Goal: Complete application form

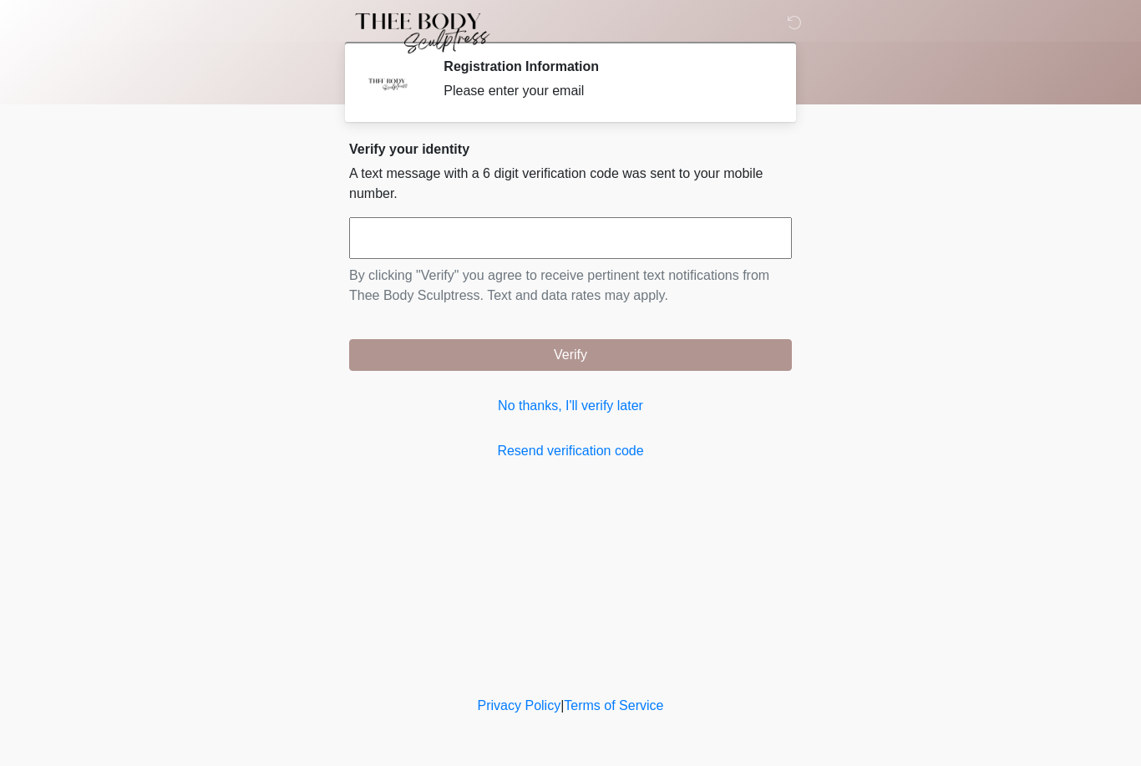
click at [630, 232] on input "text" at bounding box center [570, 238] width 443 height 42
click at [1008, 200] on body "‎ ‎ ‎ ‎ Registration Information Please enter your email Please connect to Wi-F…" at bounding box center [570, 383] width 1141 height 766
click at [610, 451] on link "Resend verification code" at bounding box center [570, 451] width 443 height 20
click at [583, 455] on link "Resend verification code" at bounding box center [570, 451] width 443 height 20
click at [580, 453] on link "Resend verification code" at bounding box center [570, 451] width 443 height 20
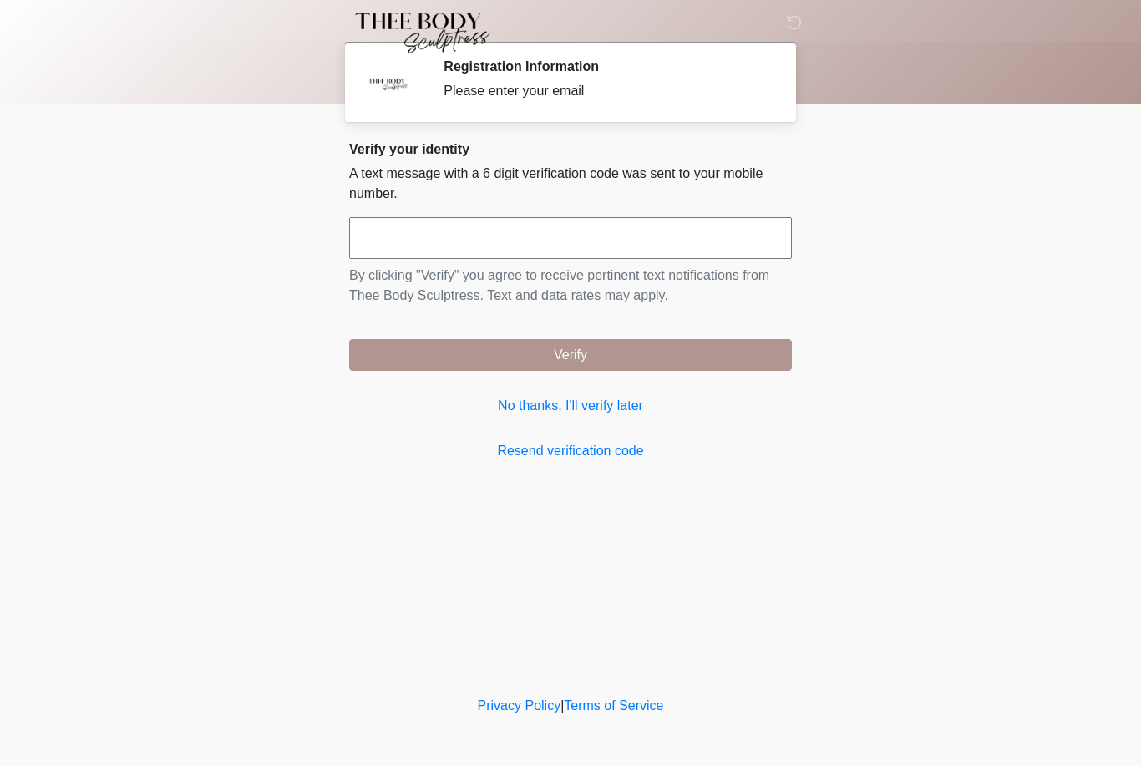
click at [581, 449] on link "Resend verification code" at bounding box center [570, 451] width 443 height 20
click at [551, 447] on link "Resend verification code" at bounding box center [570, 451] width 443 height 20
click at [573, 399] on link "No thanks, I'll verify later" at bounding box center [570, 406] width 443 height 20
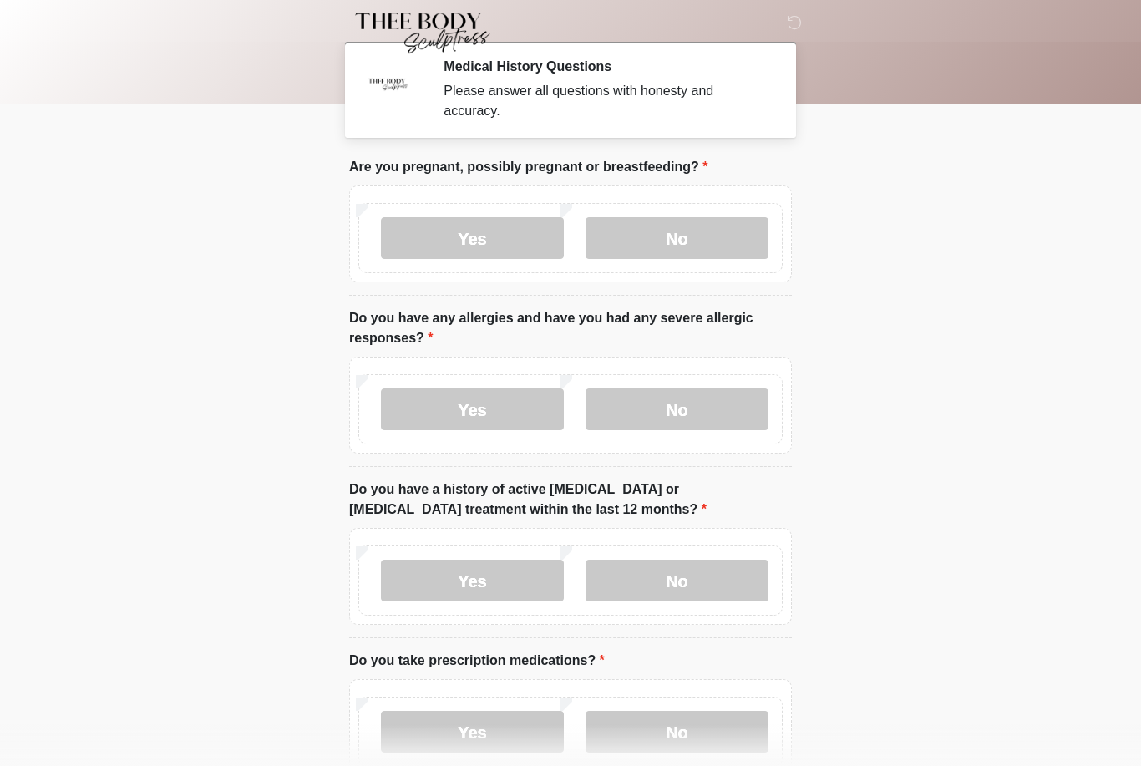
click at [459, 247] on label "Yes" at bounding box center [472, 238] width 183 height 42
click at [484, 409] on label "Yes" at bounding box center [472, 409] width 183 height 42
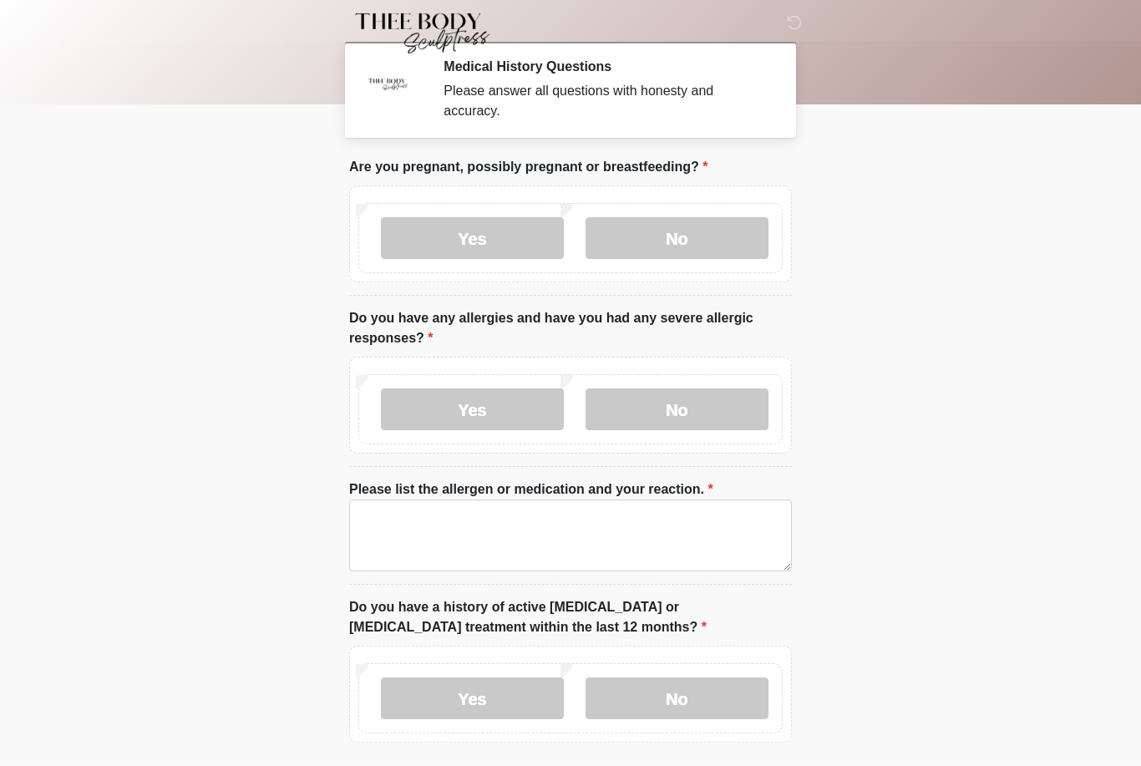
click at [672, 224] on label "No" at bounding box center [677, 238] width 183 height 42
click at [693, 440] on div "Yes No" at bounding box center [570, 409] width 424 height 70
click at [704, 405] on label "No" at bounding box center [677, 409] width 183 height 42
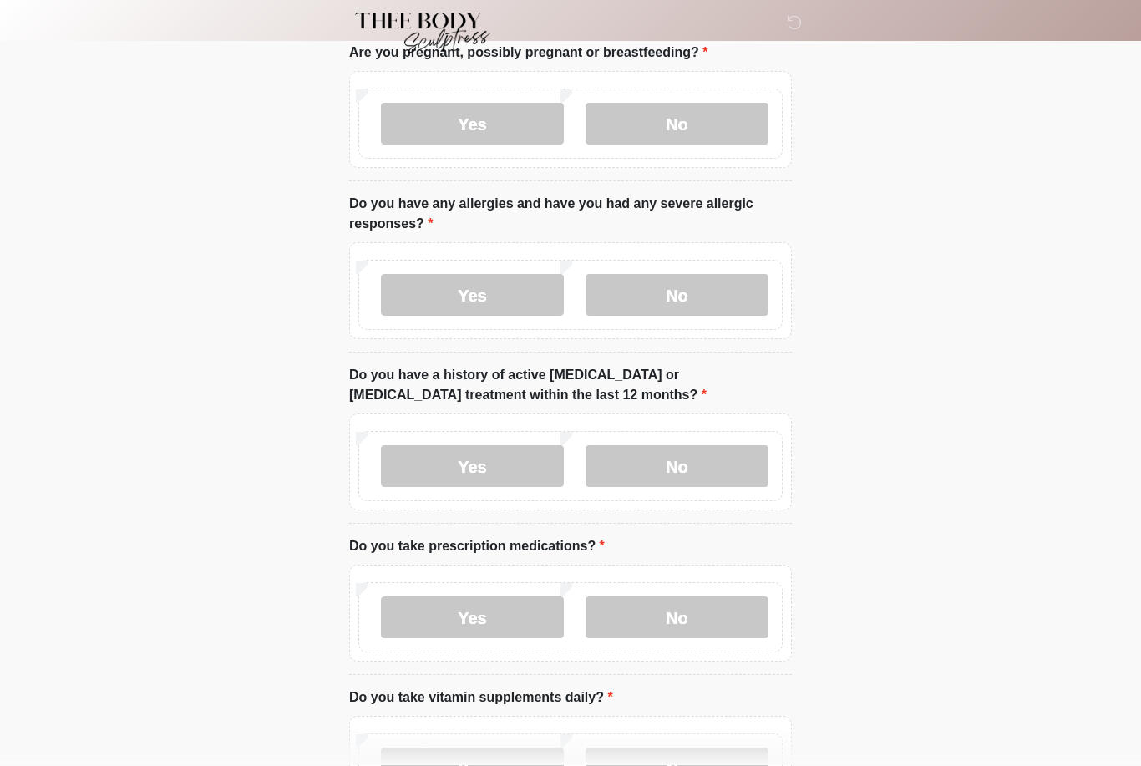
scroll to position [134, 0]
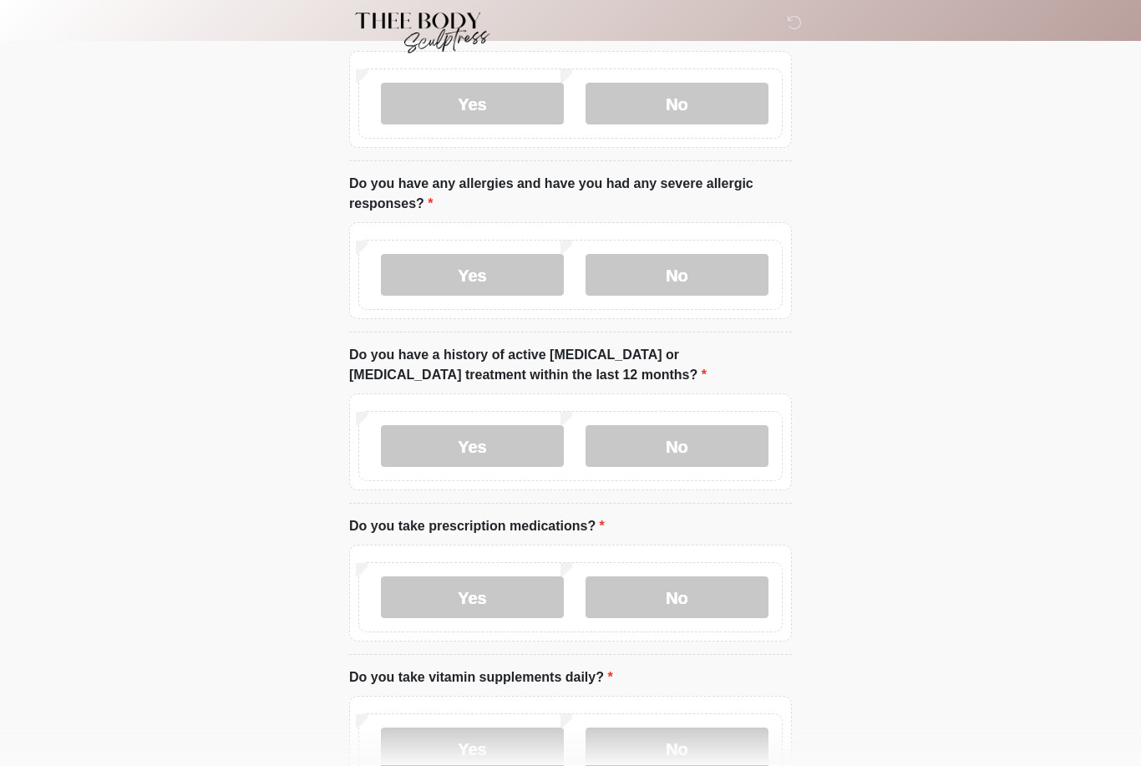
click at [715, 447] on label "No" at bounding box center [677, 447] width 183 height 42
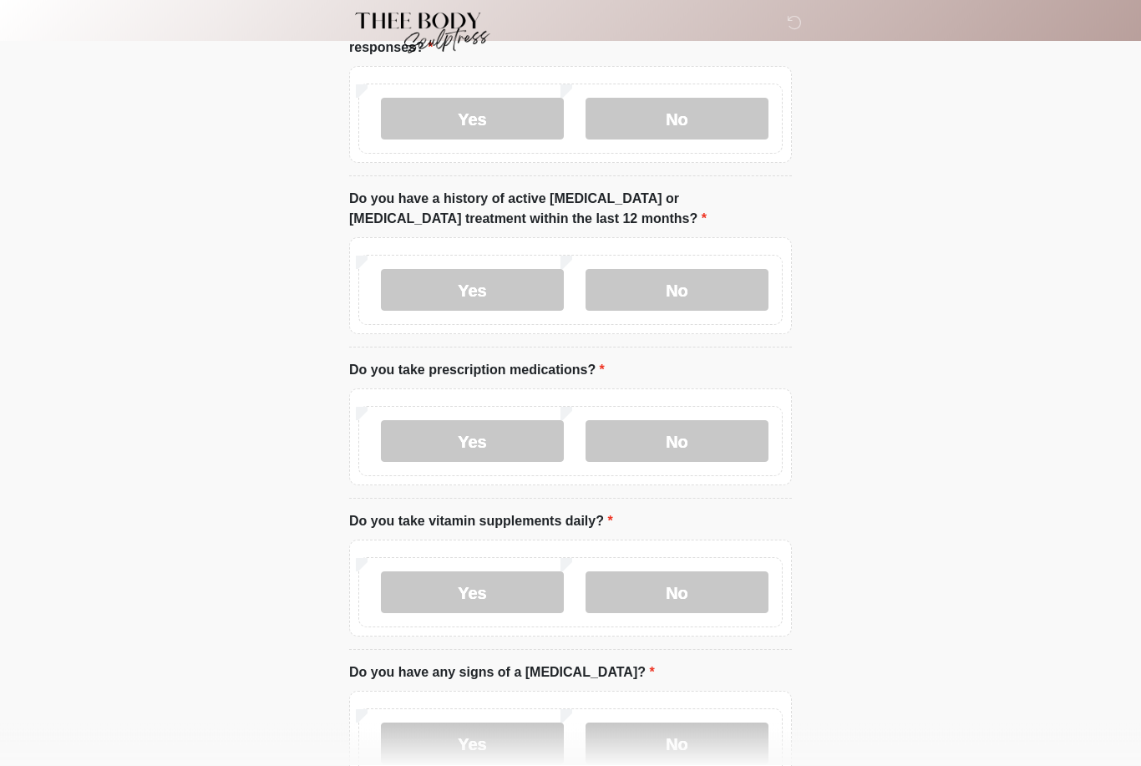
click at [686, 432] on label "No" at bounding box center [677, 442] width 183 height 42
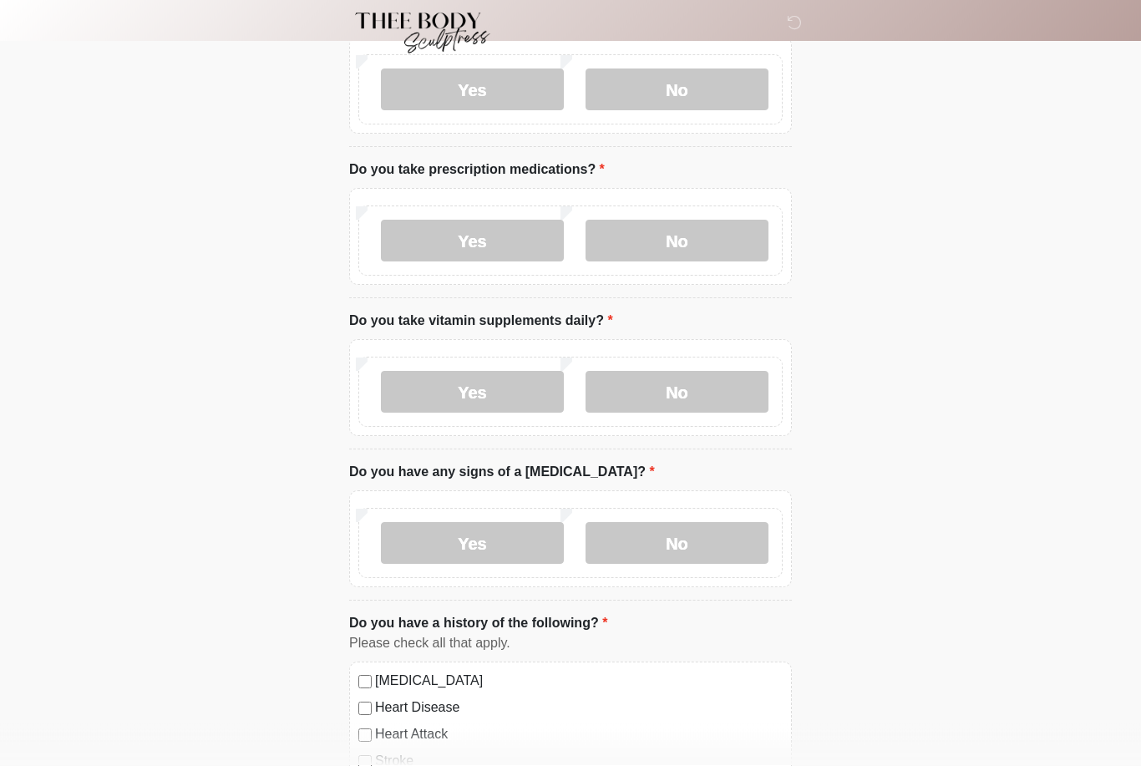
click at [713, 391] on label "No" at bounding box center [677, 393] width 183 height 42
click at [704, 547] on label "No" at bounding box center [677, 543] width 183 height 42
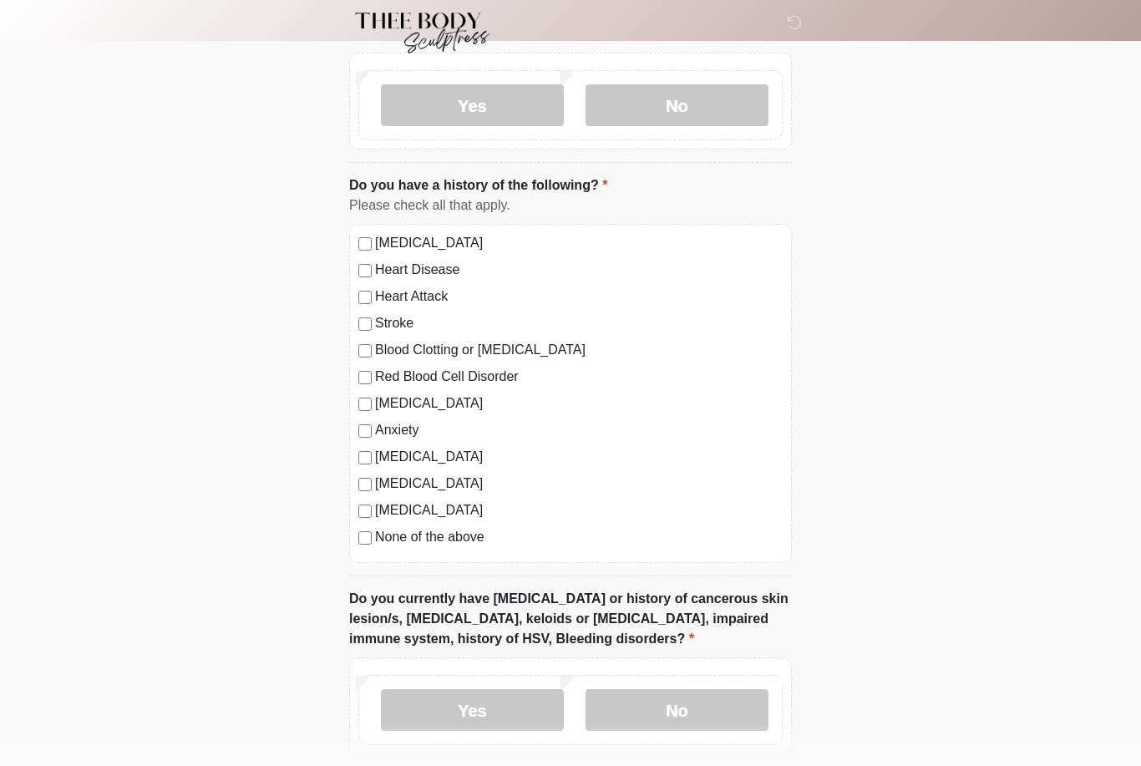
scroll to position [929, 0]
click at [380, 536] on label "None of the above" at bounding box center [579, 537] width 408 height 20
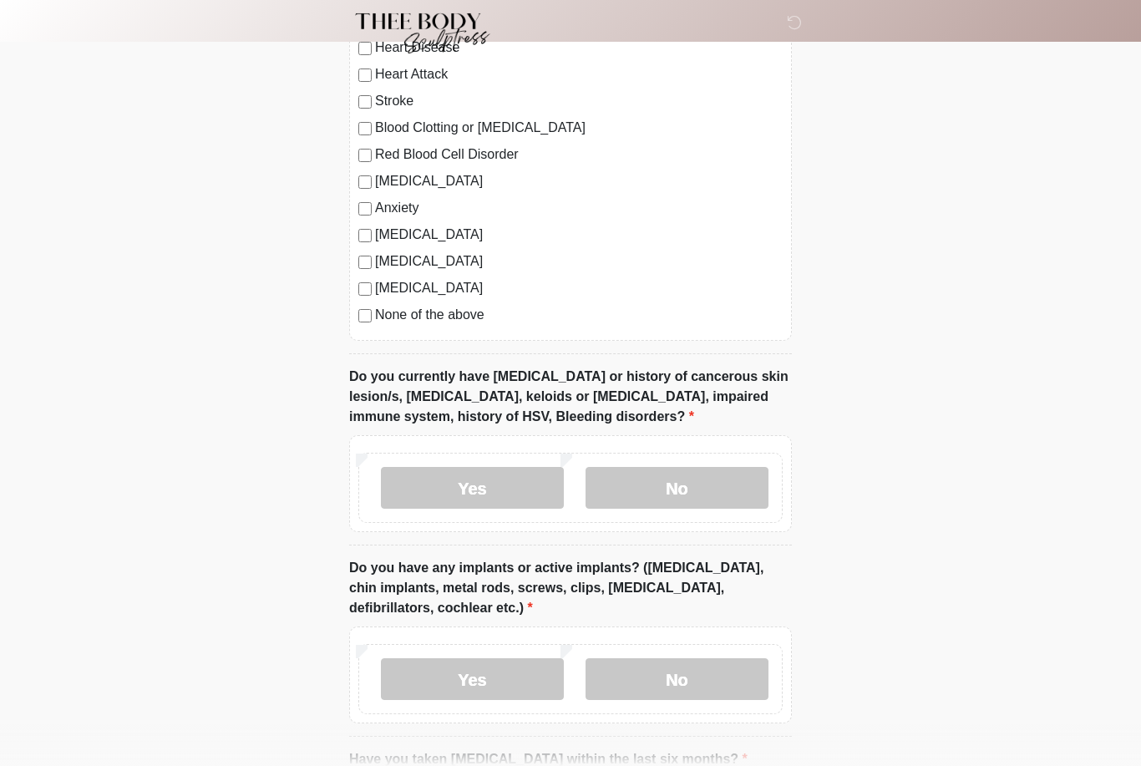
scroll to position [1180, 0]
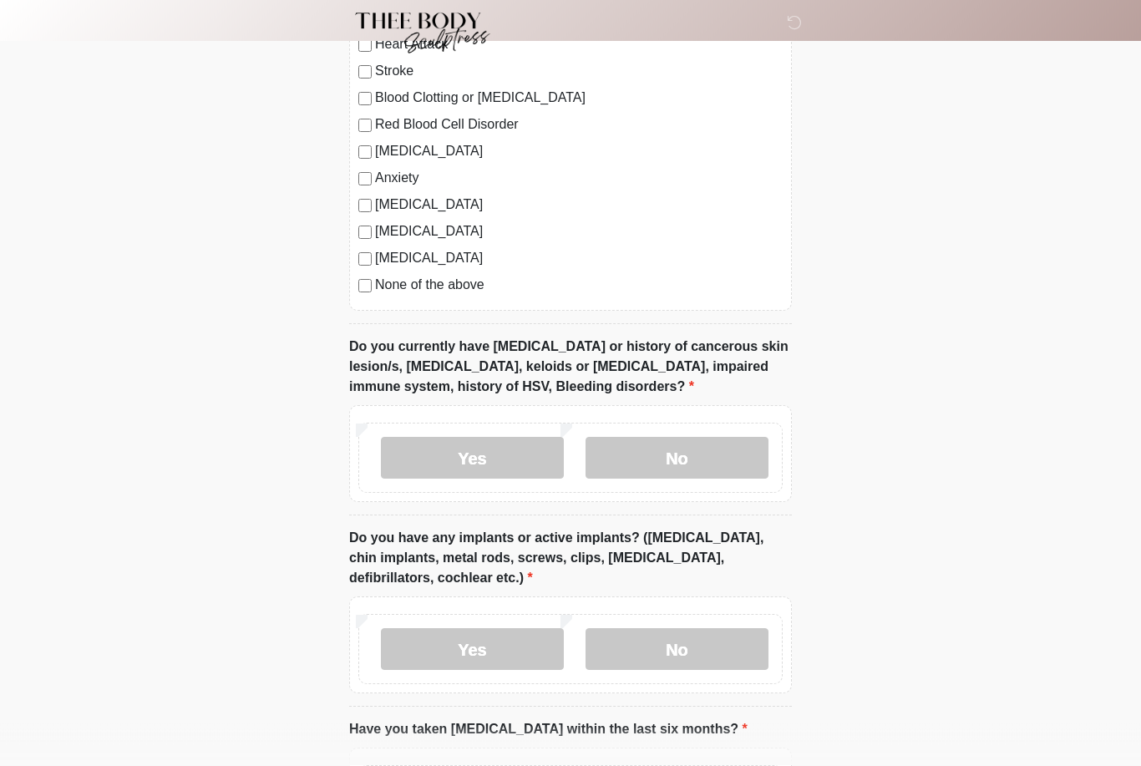
click at [693, 446] on label "No" at bounding box center [677, 459] width 183 height 42
click at [699, 662] on label "No" at bounding box center [677, 649] width 183 height 42
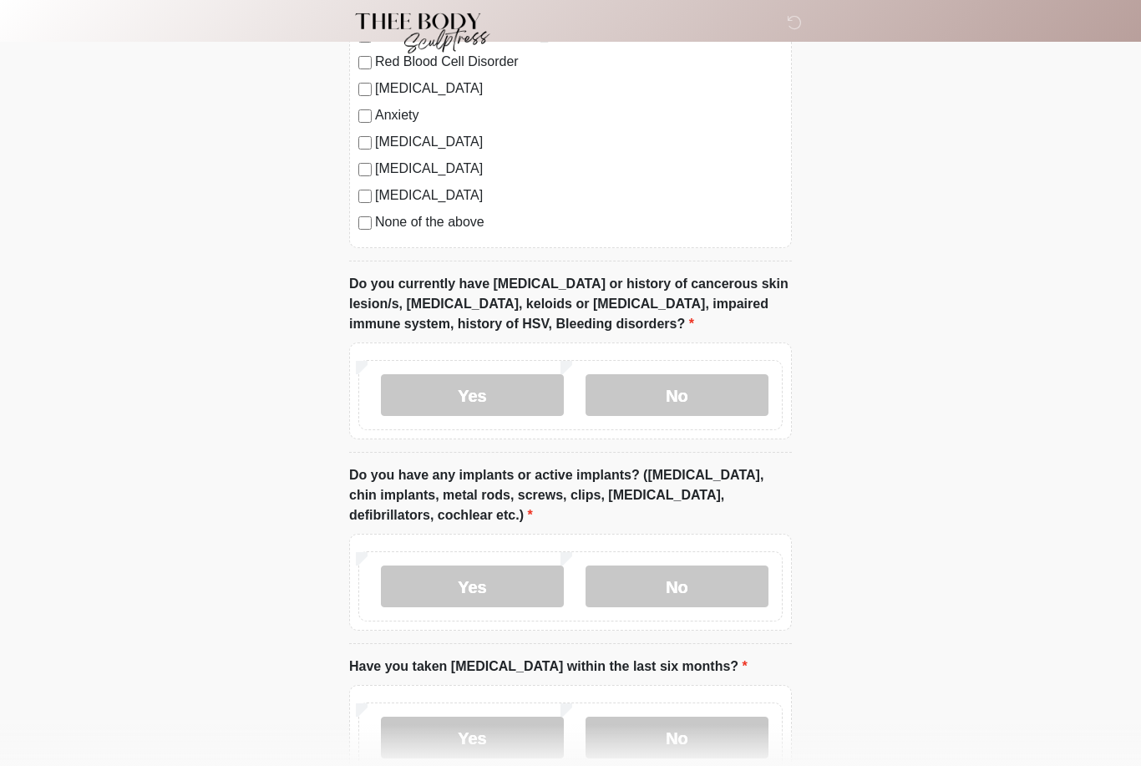
scroll to position [1351, 0]
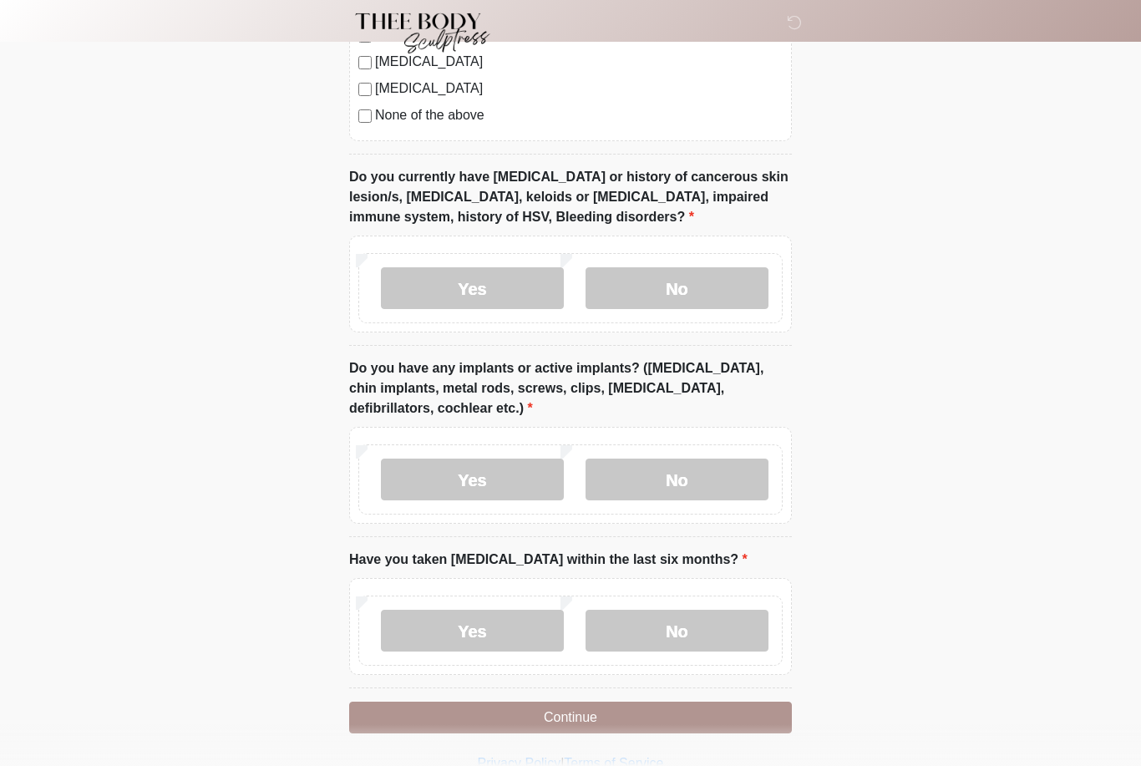
click at [694, 629] on label "No" at bounding box center [677, 631] width 183 height 42
click at [657, 714] on button "Continue" at bounding box center [570, 718] width 443 height 32
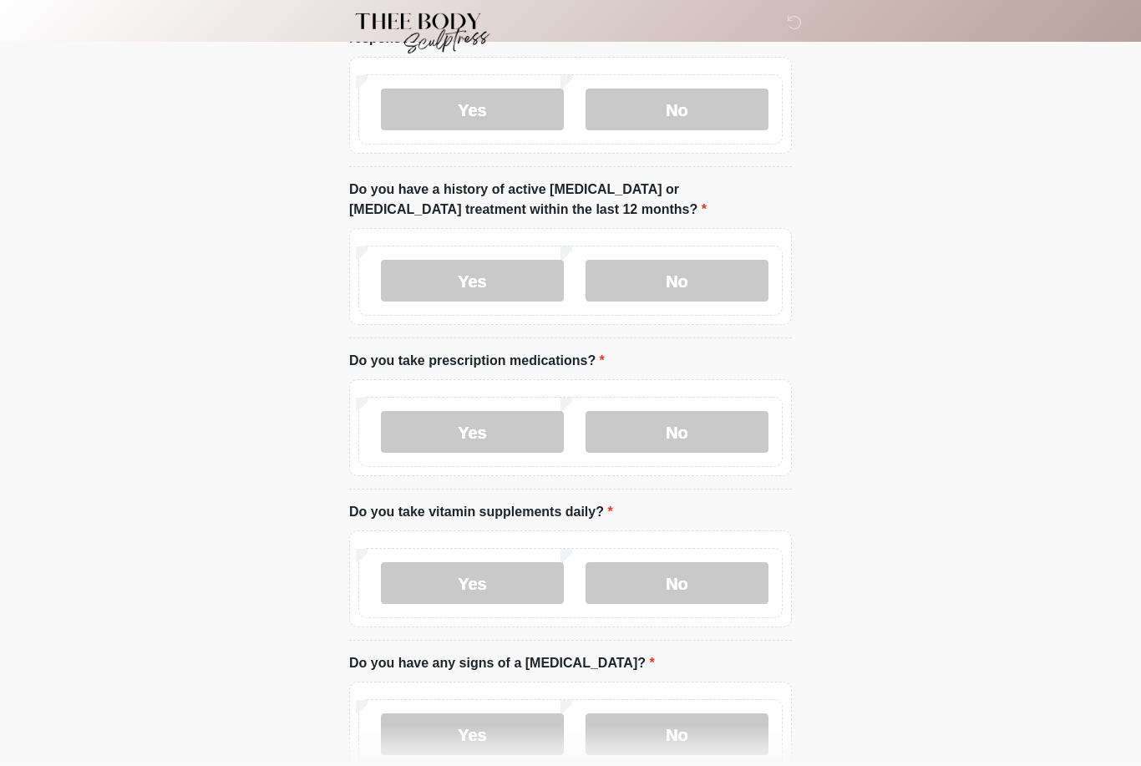
scroll to position [0, 0]
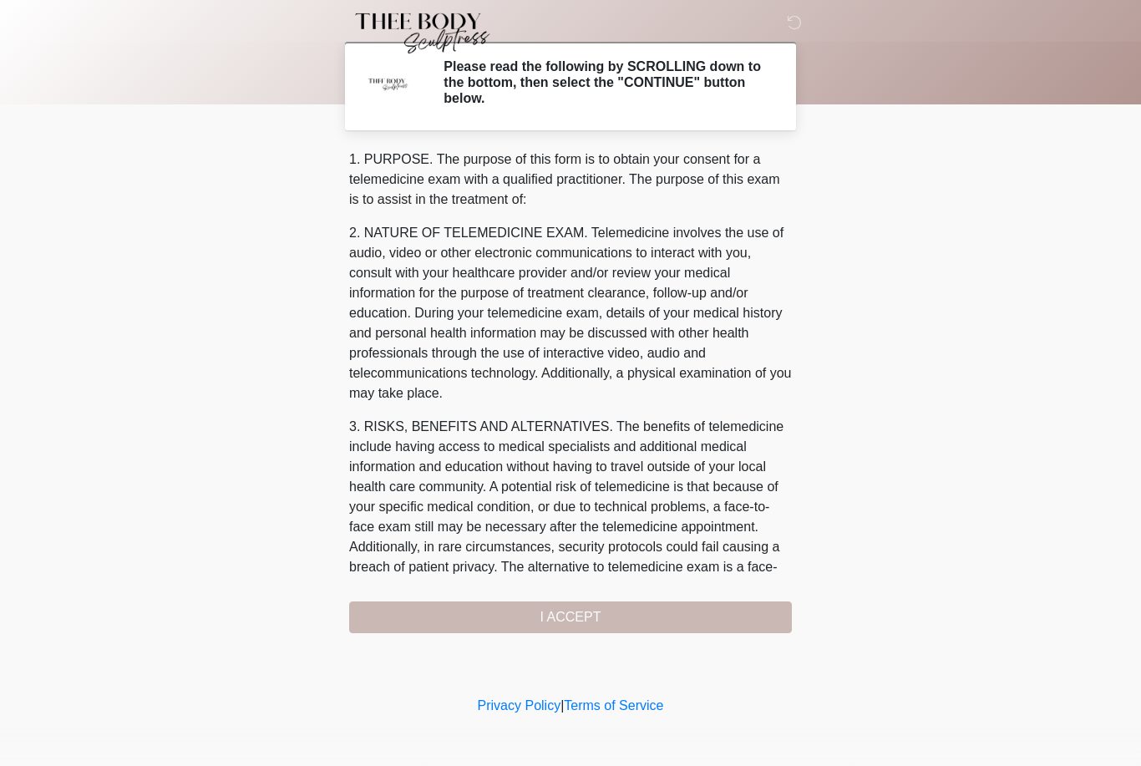
click at [645, 622] on div "1. PURPOSE. The purpose of this form is to obtain your consent for a telemedici…" at bounding box center [570, 392] width 443 height 484
click at [587, 626] on div "1. PURPOSE. The purpose of this form is to obtain your consent for a telemedici…" at bounding box center [570, 392] width 443 height 484
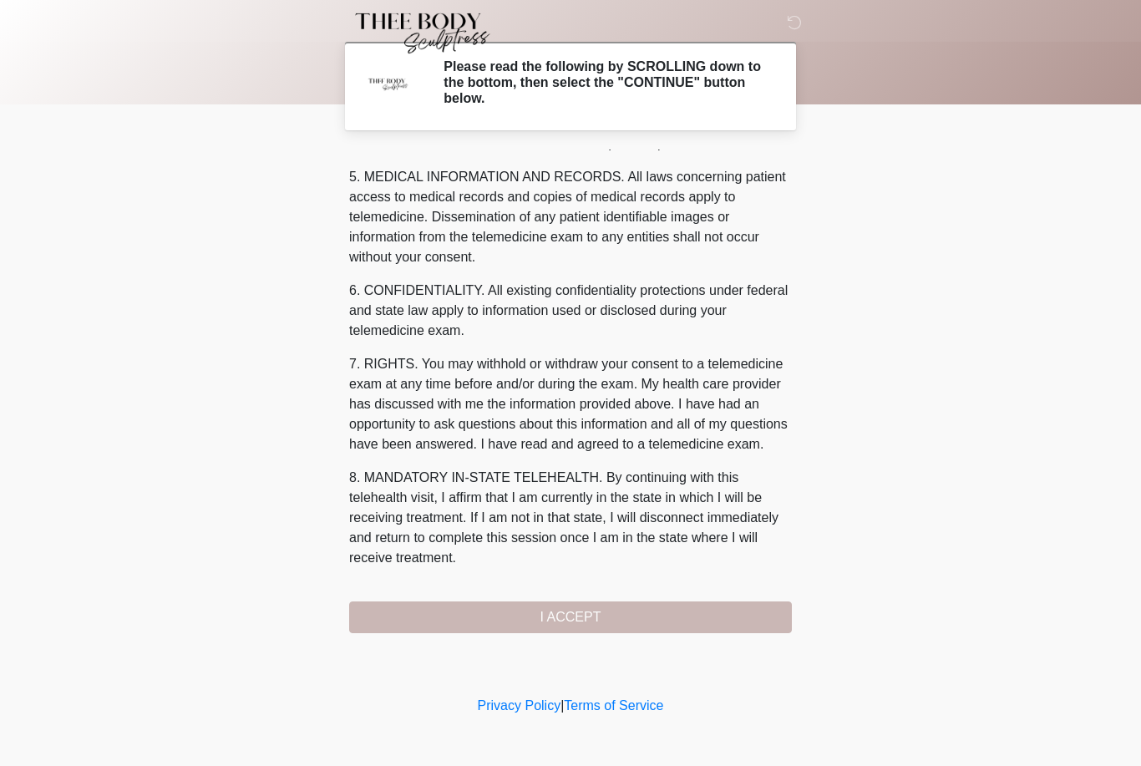
scroll to position [537, 0]
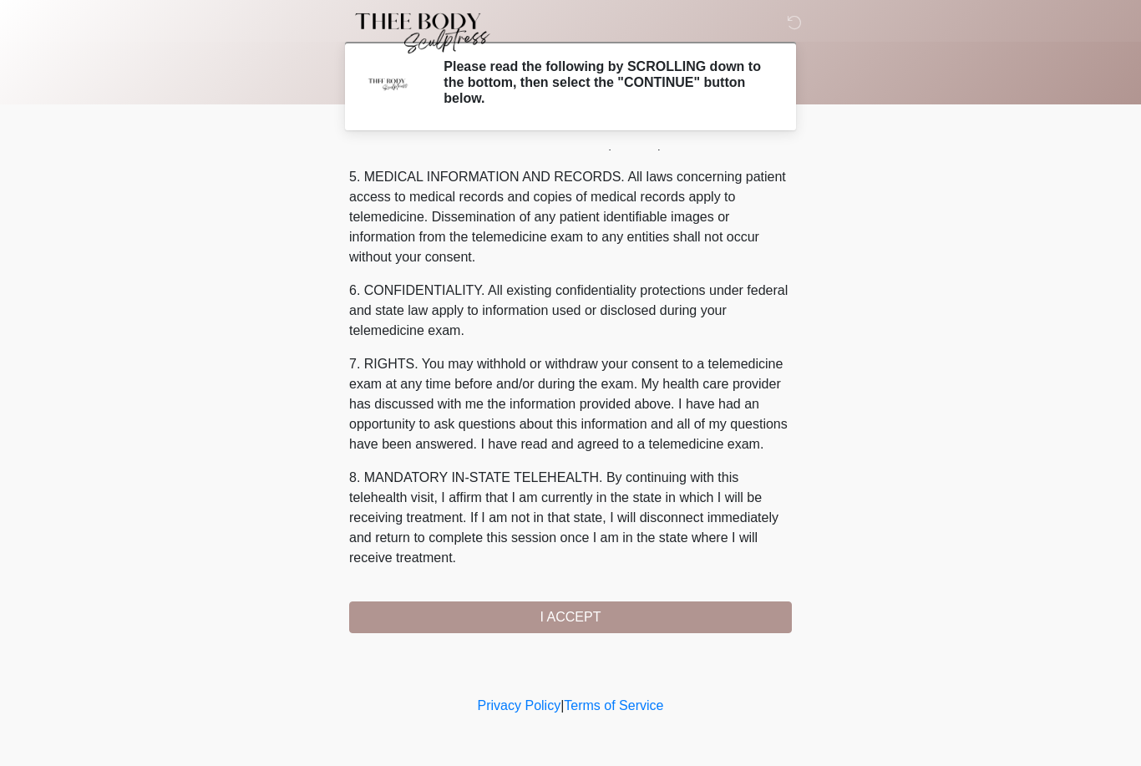
click at [583, 617] on button "I ACCEPT" at bounding box center [570, 617] width 443 height 32
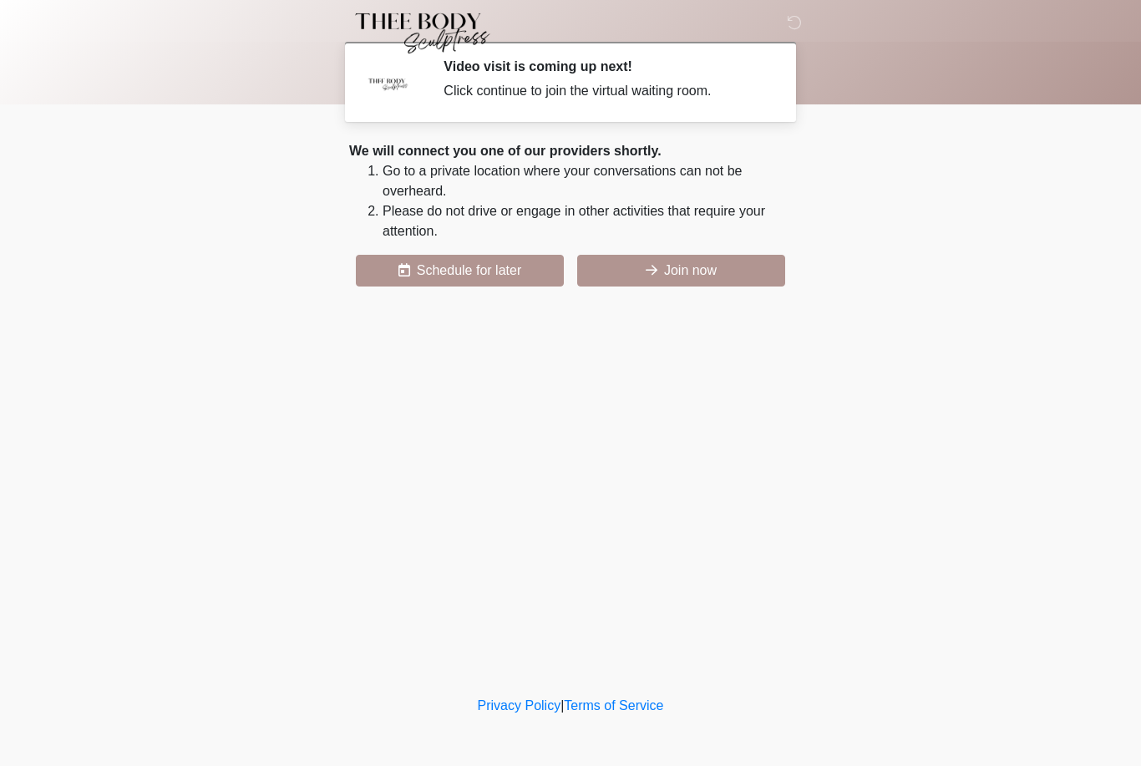
click at [683, 261] on button "Join now" at bounding box center [681, 271] width 208 height 32
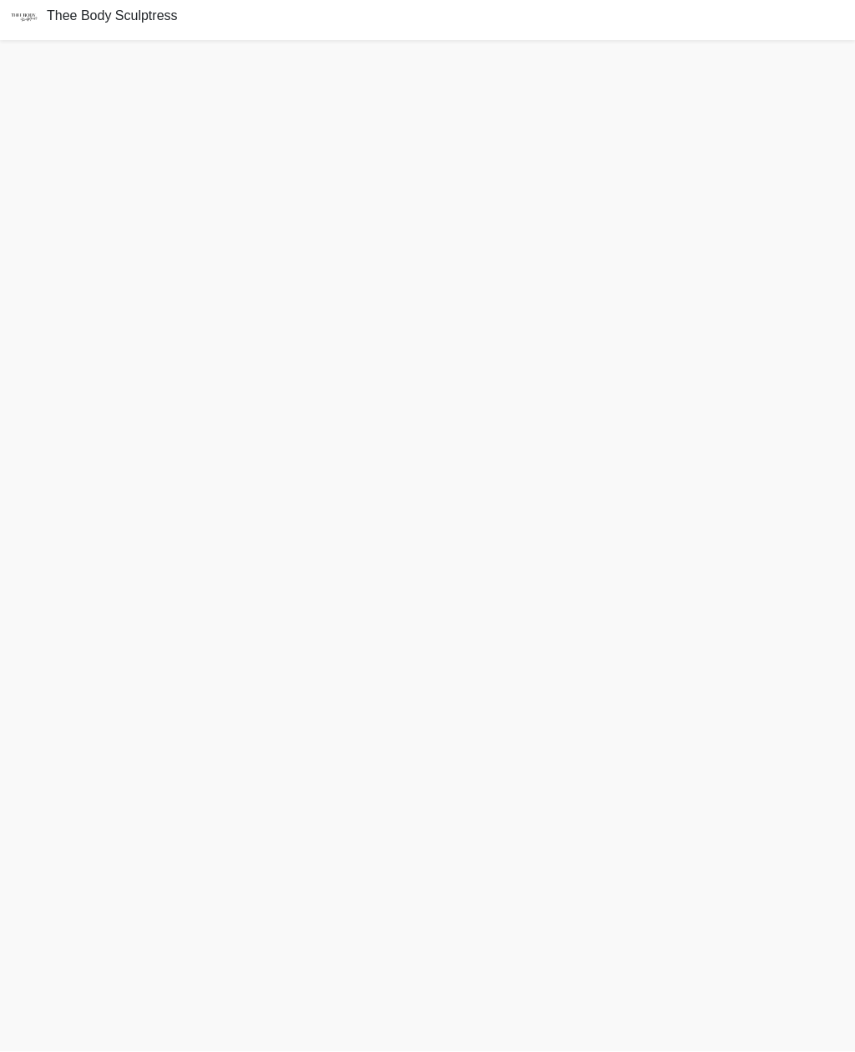
scroll to position [58, 0]
